Goal: Task Accomplishment & Management: Complete application form

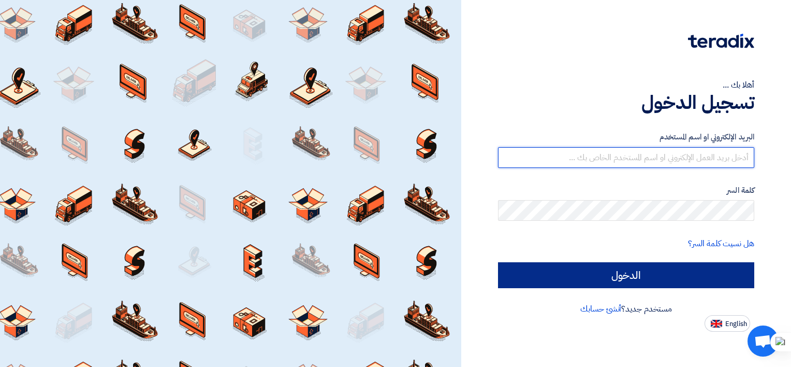
type input "[EMAIL_ADDRESS][DOMAIN_NAME]"
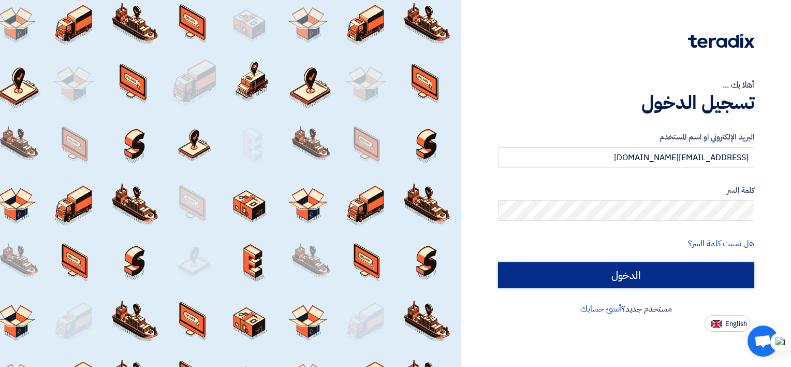
click at [570, 272] on input "الدخول" at bounding box center [626, 275] width 256 height 26
type input "Sign in"
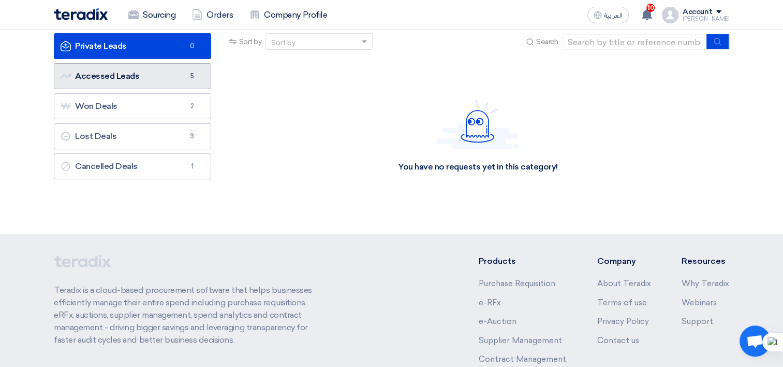
scroll to position [52, 0]
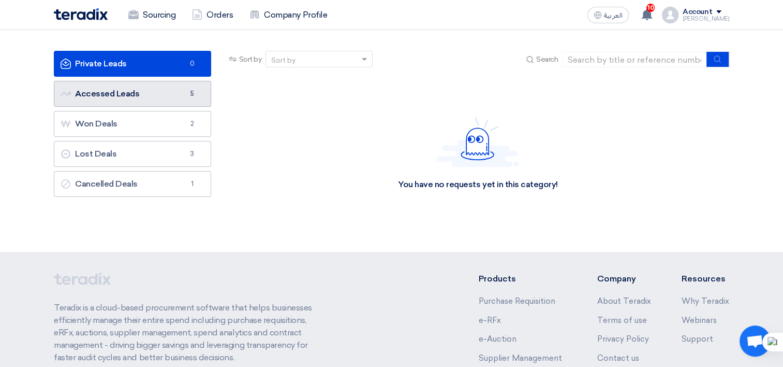
click at [113, 97] on link "Accessed Leads Accessed Leads 5" at bounding box center [132, 94] width 157 height 26
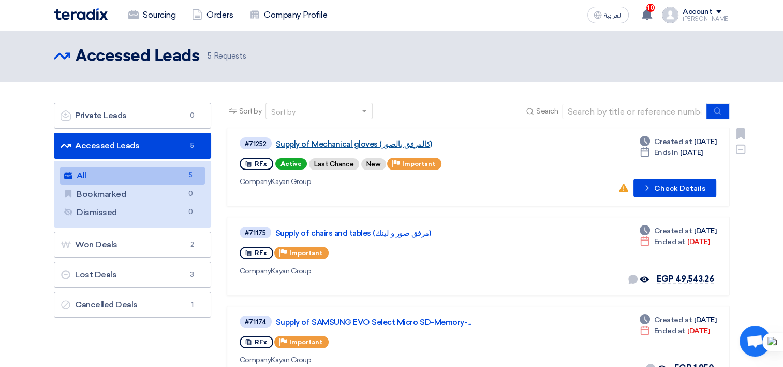
click at [402, 141] on link "Supply of Mechanical gloves (كالمرفق بالصور)" at bounding box center [405, 143] width 259 height 9
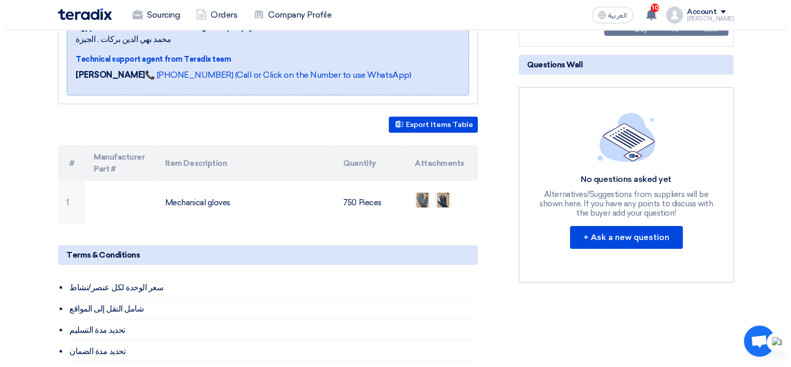
scroll to position [207, 0]
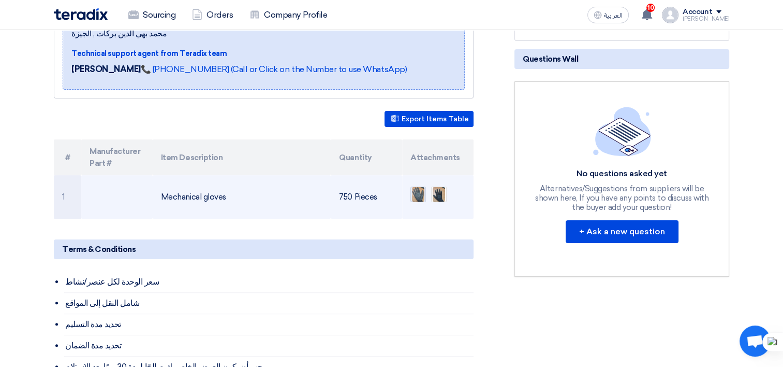
click at [420, 185] on img at bounding box center [418, 194] width 14 height 19
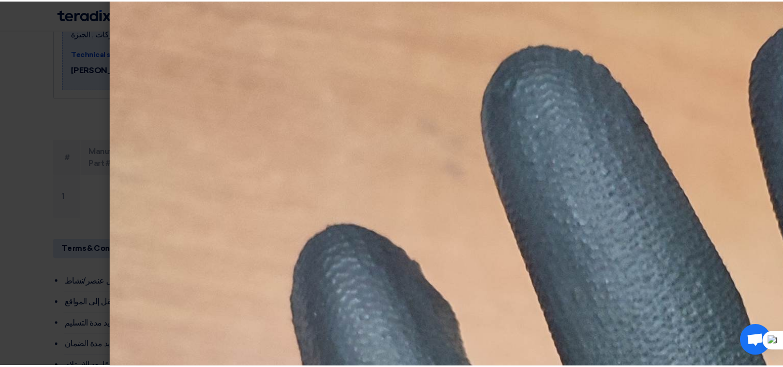
scroll to position [0, 0]
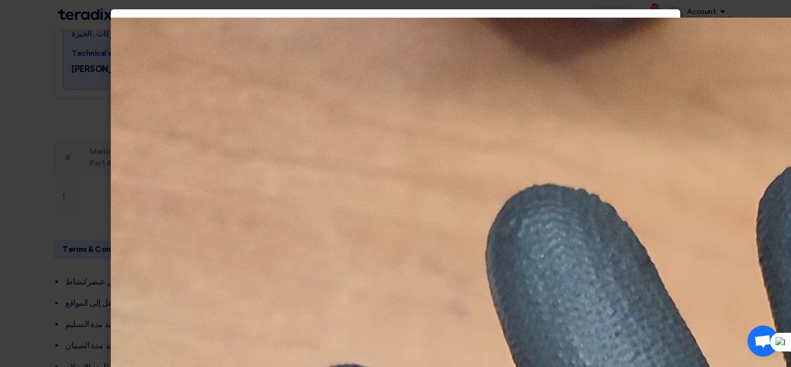
click at [77, 135] on modal-container at bounding box center [395, 183] width 791 height 367
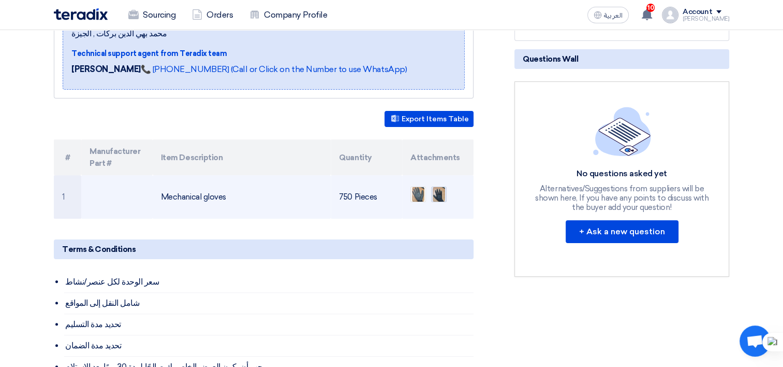
click at [437, 185] on img at bounding box center [439, 194] width 14 height 19
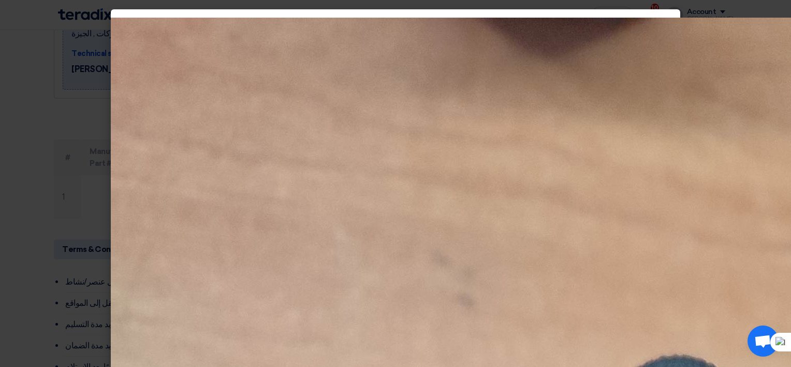
click at [4, 259] on modal-container at bounding box center [395, 183] width 791 height 367
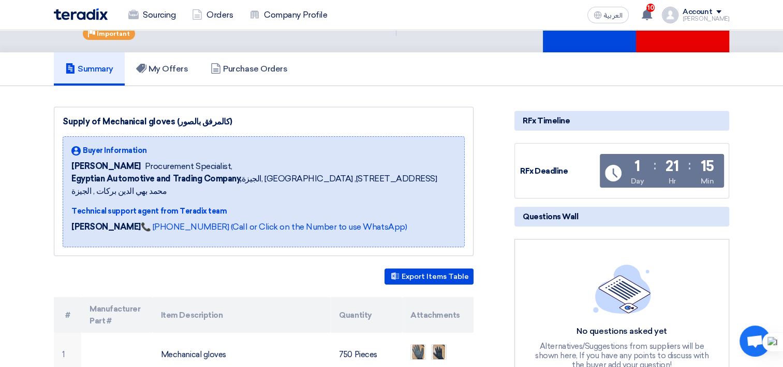
scroll to position [104, 0]
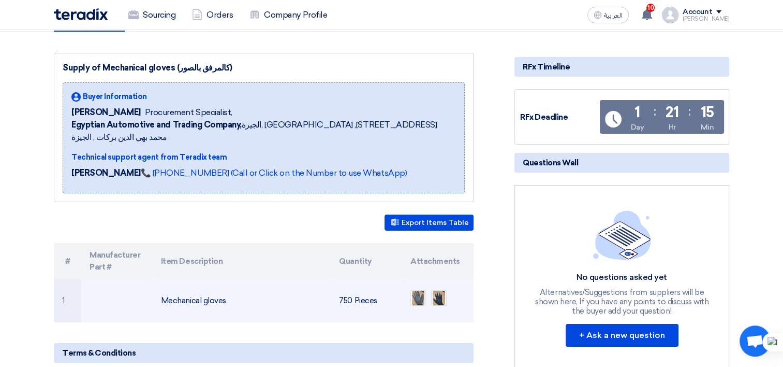
drag, startPoint x: 228, startPoint y: 288, endPoint x: 155, endPoint y: 290, distance: 73.0
click at [155, 290] on td "Mechanical gloves" at bounding box center [242, 300] width 179 height 43
copy td "Mechanical gloves"
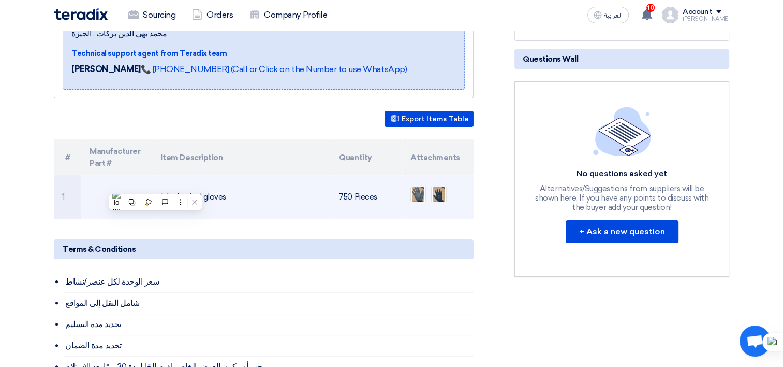
scroll to position [0, 0]
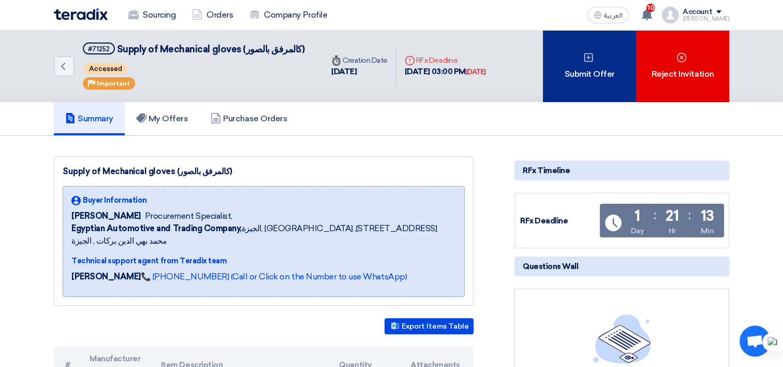
click at [573, 79] on div "Submit Offer" at bounding box center [589, 66] width 93 height 72
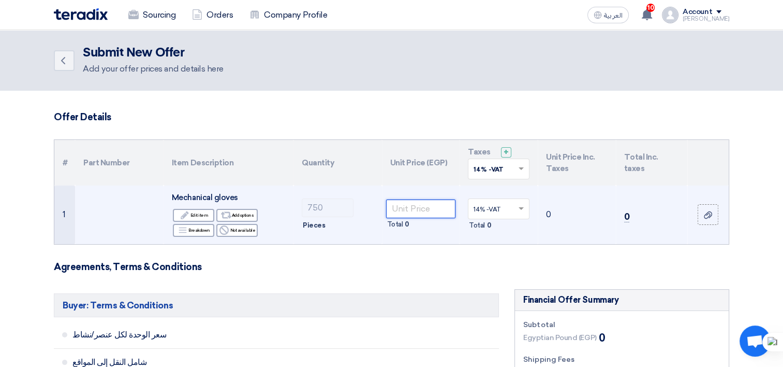
click at [400, 209] on input "number" at bounding box center [421, 208] width 70 height 19
type input "185"
click at [555, 234] on td "210.9" at bounding box center [577, 214] width 78 height 59
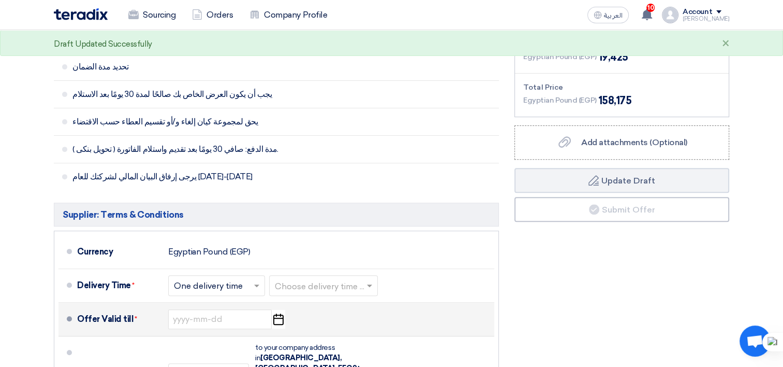
scroll to position [362, 0]
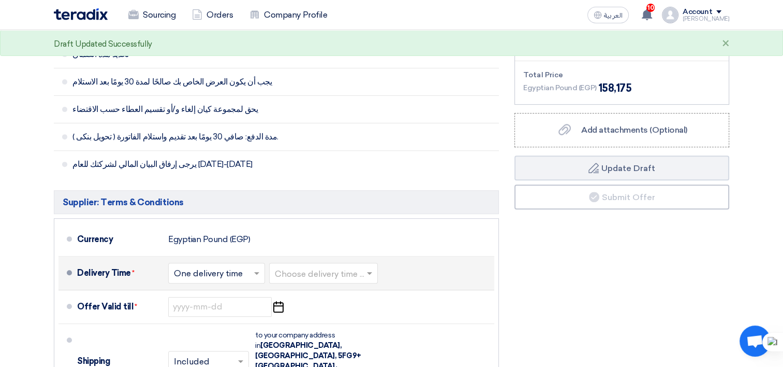
click at [224, 275] on input "text" at bounding box center [217, 273] width 86 height 15
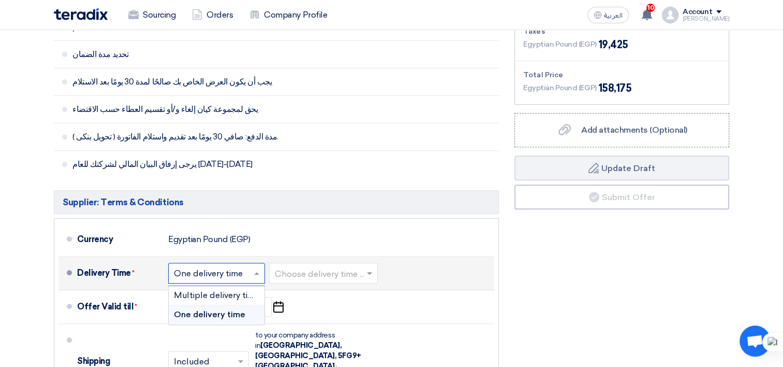
click at [236, 311] on span "One delivery time" at bounding box center [209, 314] width 71 height 10
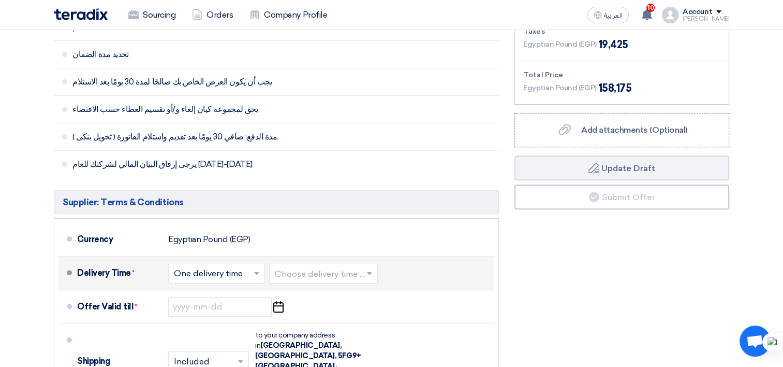
click at [326, 275] on input "text" at bounding box center [324, 273] width 98 height 15
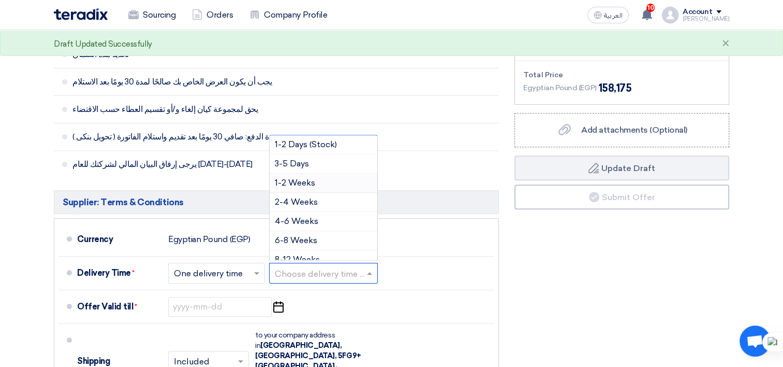
click at [317, 181] on div "1-2 Weeks" at bounding box center [324, 182] width 108 height 19
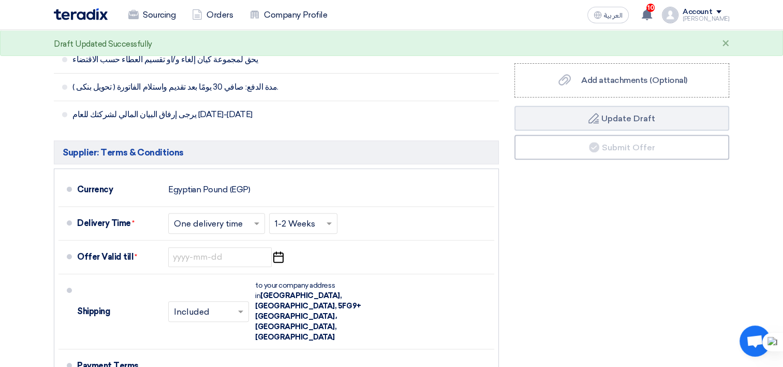
scroll to position [466, 0]
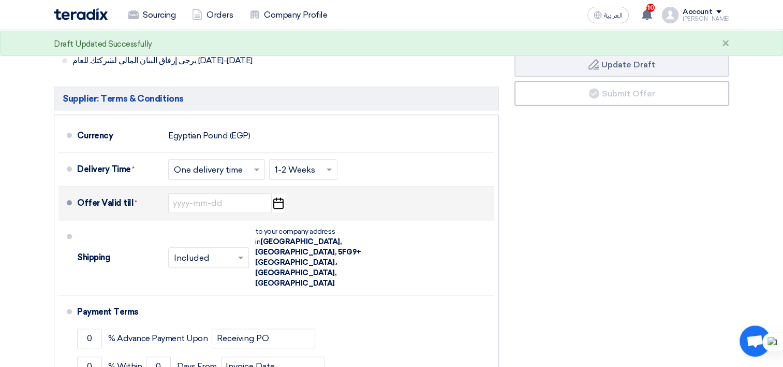
click at [278, 205] on icon "Pick a date" at bounding box center [278, 203] width 14 height 19
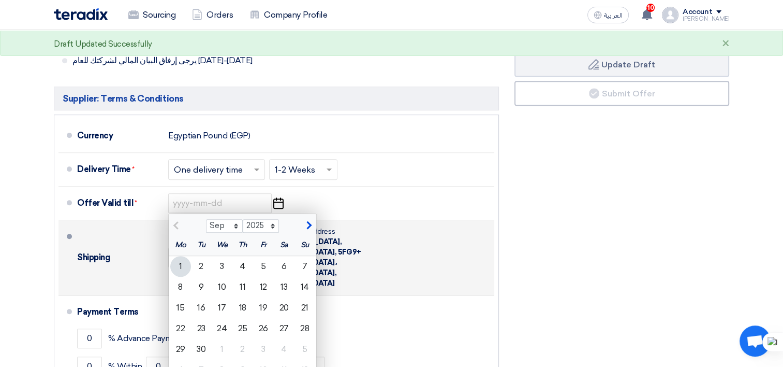
click at [265, 266] on div "5" at bounding box center [263, 266] width 21 height 21
type input "[DATE]"
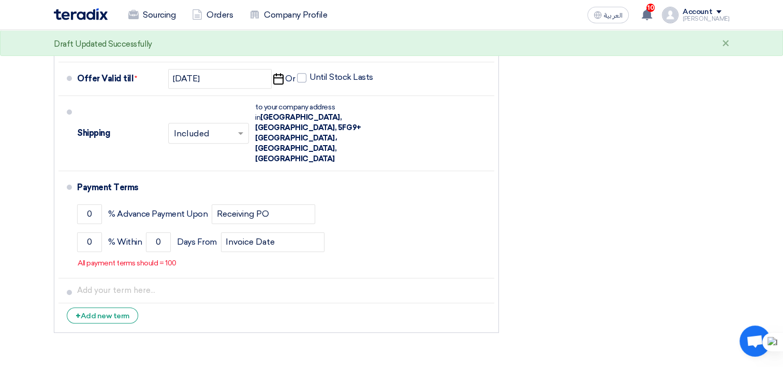
scroll to position [621, 0]
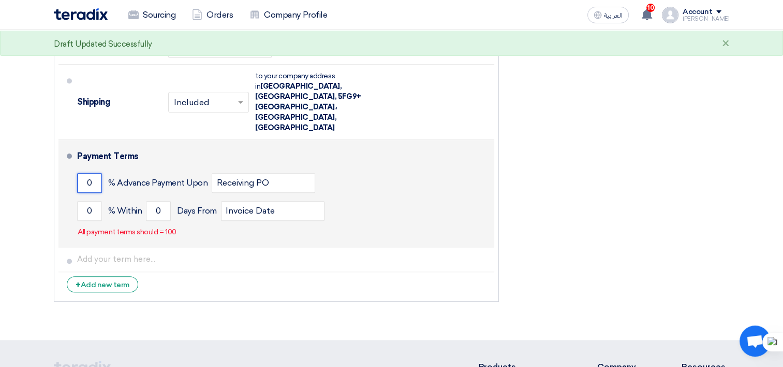
click at [84, 173] on input "0" at bounding box center [89, 183] width 25 height 20
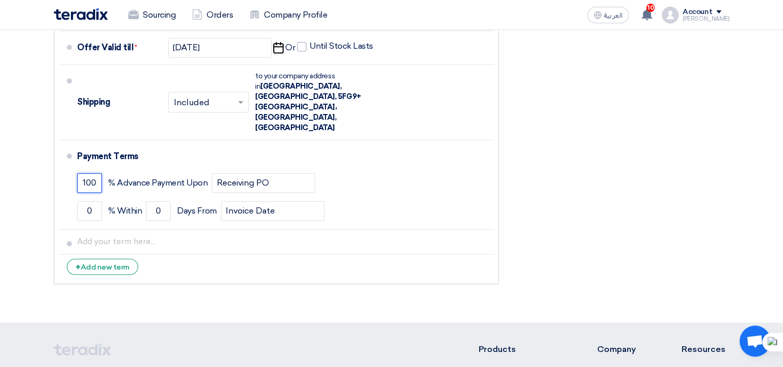
type input "100"
drag, startPoint x: 222, startPoint y: 241, endPoint x: 226, endPoint y: 245, distance: 6.2
click at [222, 254] on li "+ Add new term" at bounding box center [277, 266] width 436 height 25
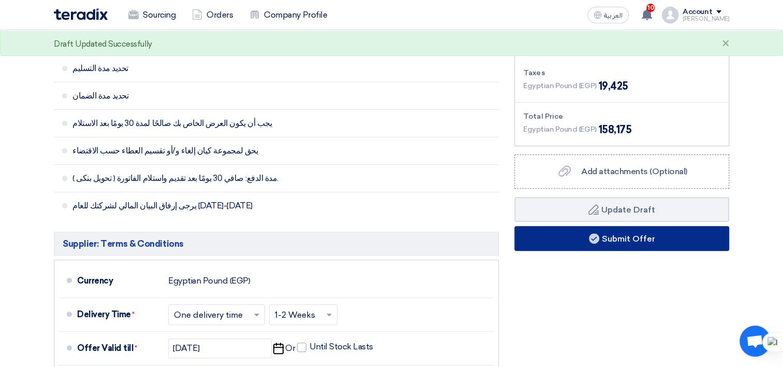
scroll to position [311, 0]
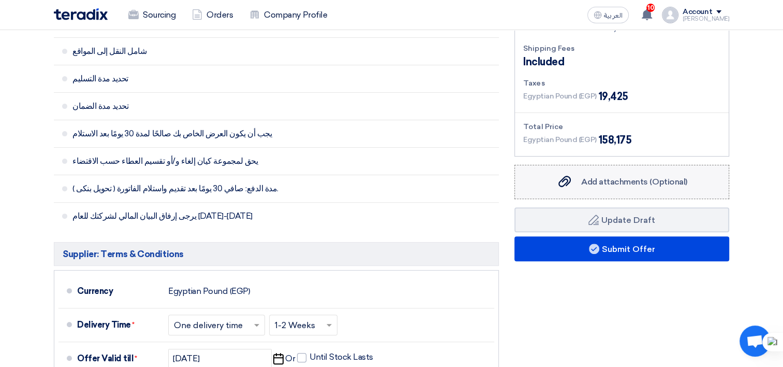
click at [600, 182] on span "Add attachments (Optional)" at bounding box center [634, 182] width 106 height 10
click at [0, 0] on input "Add attachments (Optional) Add attachments (Optional)" at bounding box center [0, 0] width 0 height 0
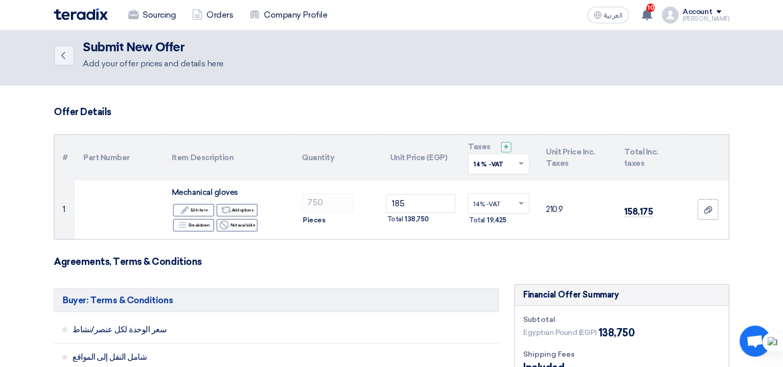
scroll to position [0, 0]
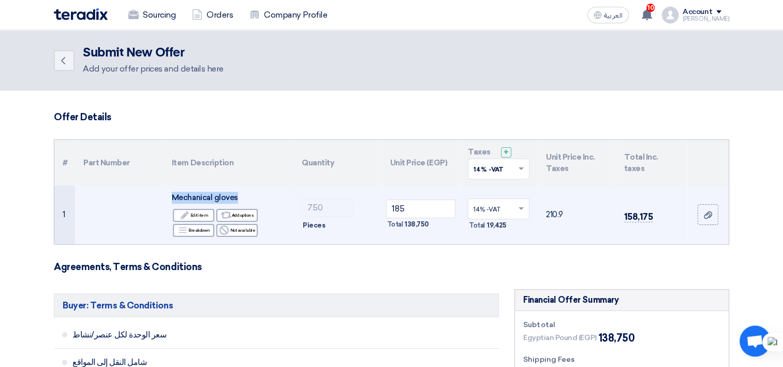
drag, startPoint x: 237, startPoint y: 195, endPoint x: 170, endPoint y: 202, distance: 67.7
click at [169, 202] on td "Mechanical gloves Edit Edit item Alternative Add options Breakdown Breakdown Re…" at bounding box center [229, 214] width 130 height 59
copy span "Mechanical gloves"
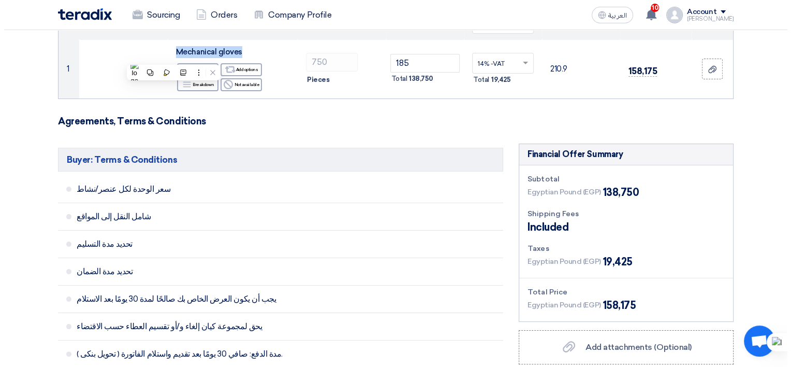
scroll to position [311, 0]
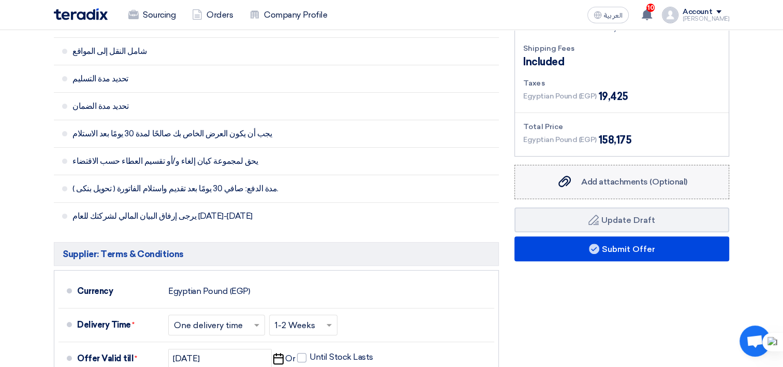
click at [609, 186] on div "Add attachments (Optional) Add attachments (Optional)" at bounding box center [622, 182] width 130 height 12
click at [0, 0] on input "Add attachments (Optional) Add attachments (Optional)" at bounding box center [0, 0] width 0 height 0
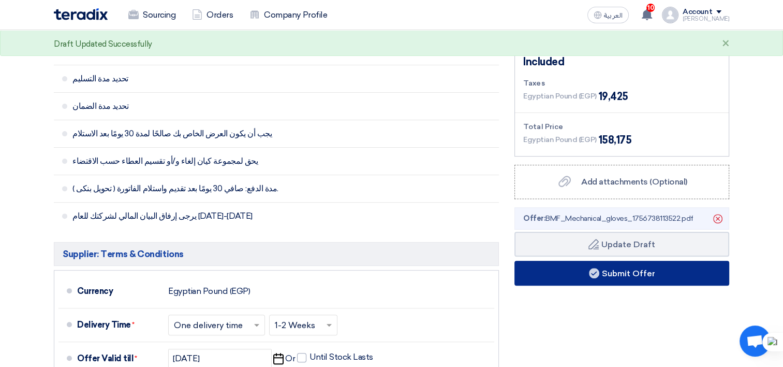
click at [638, 278] on button "Submit Offer" at bounding box center [622, 272] width 215 height 25
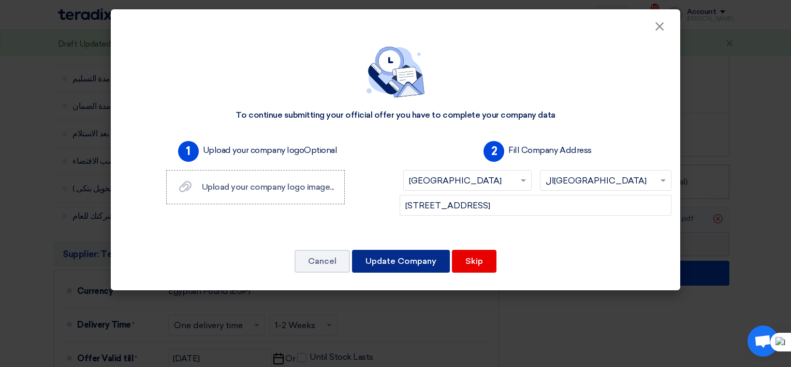
click at [412, 259] on button "Update Company" at bounding box center [401, 261] width 98 height 23
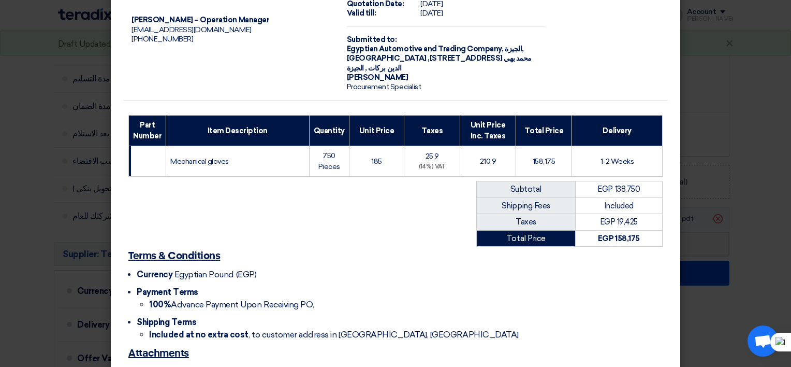
scroll to position [120, 0]
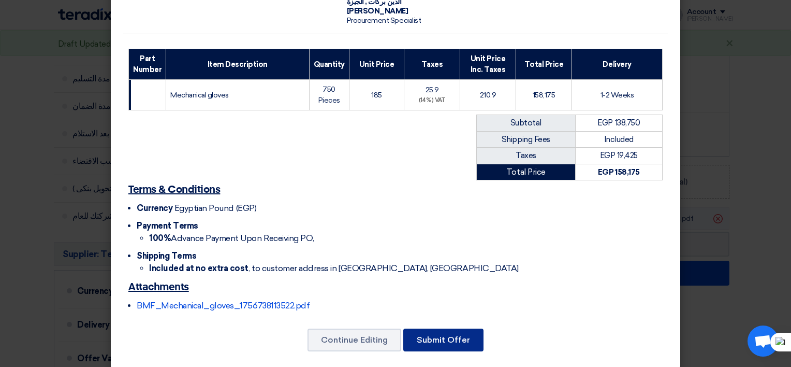
drag, startPoint x: 454, startPoint y: 330, endPoint x: 458, endPoint y: 335, distance: 6.6
click at [452, 331] on button "Submit Offer" at bounding box center [443, 339] width 80 height 23
